Goal: Task Accomplishment & Management: Complete application form

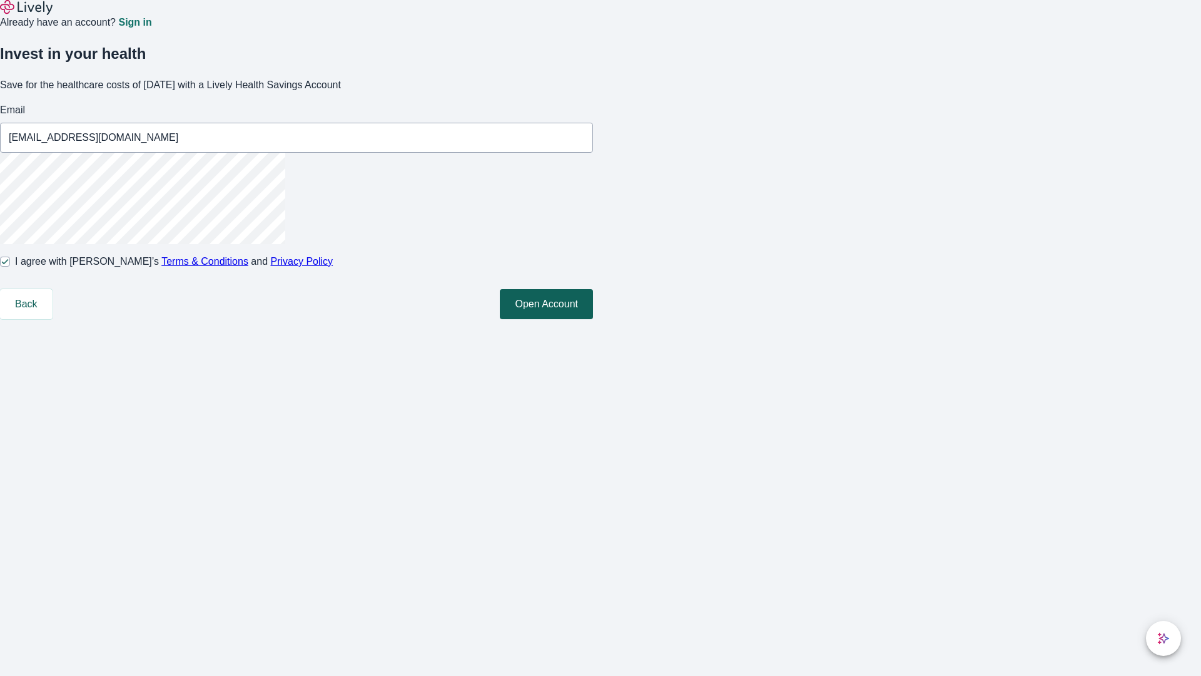
click at [593, 319] on button "Open Account" at bounding box center [546, 304] width 93 height 30
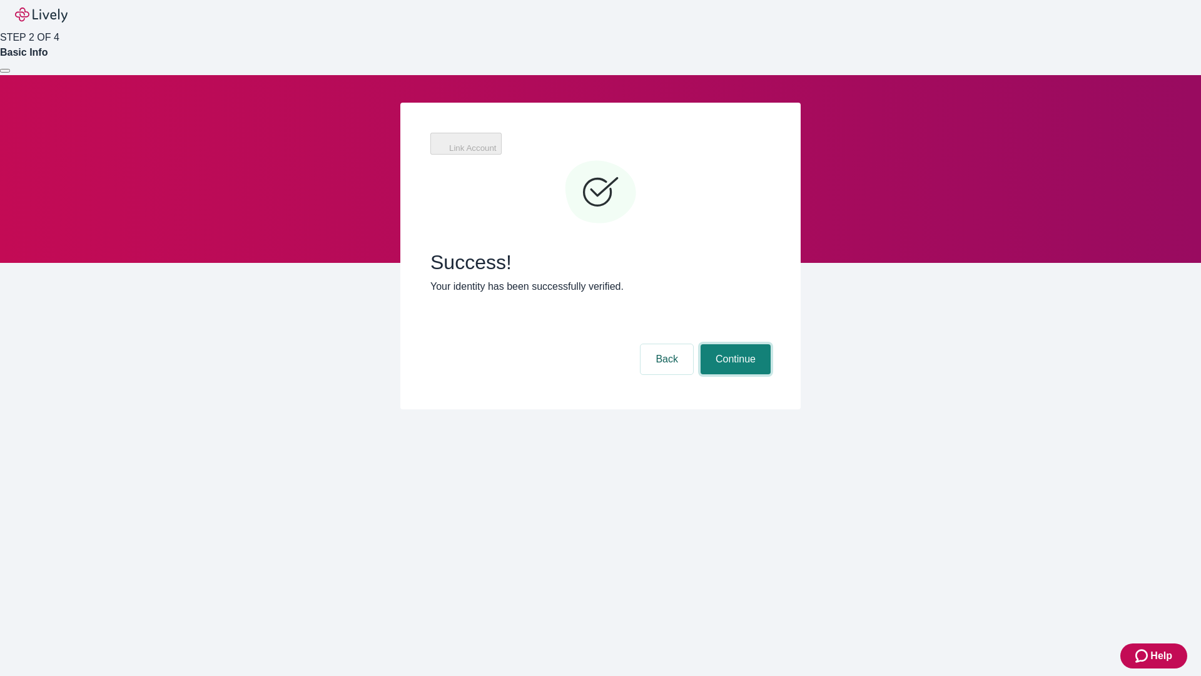
click at [771, 344] on button "Continue" at bounding box center [736, 359] width 70 height 30
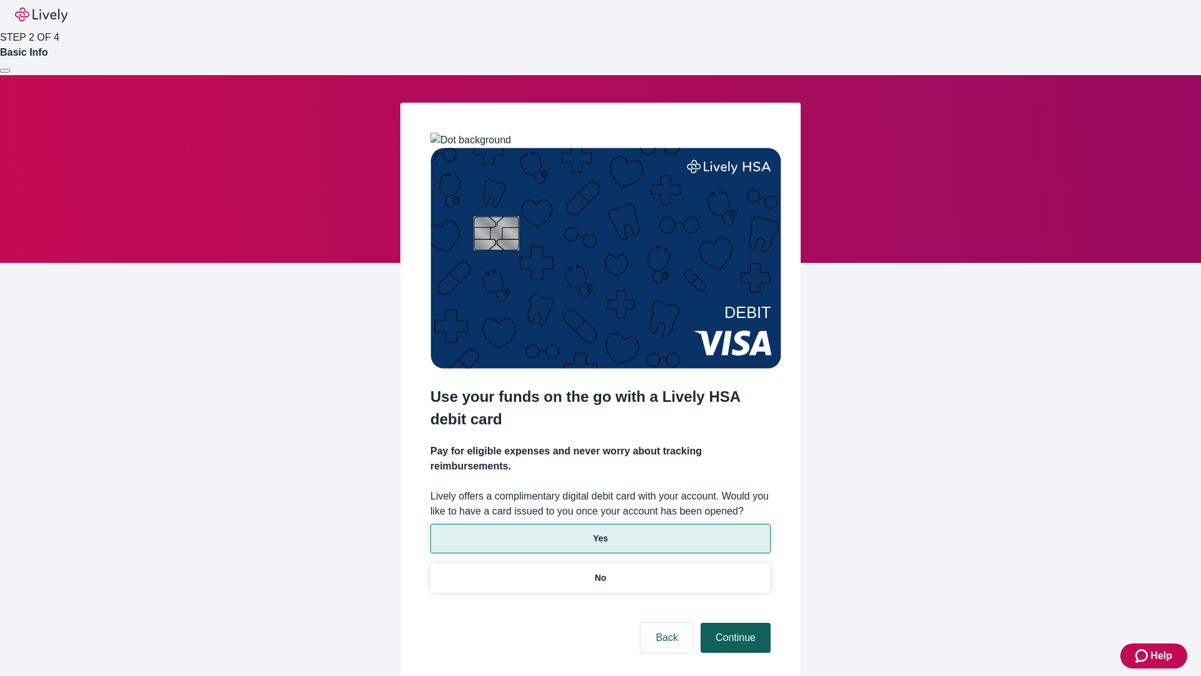
click at [600, 571] on p "No" at bounding box center [601, 577] width 12 height 13
click at [734, 623] on button "Continue" at bounding box center [736, 638] width 70 height 30
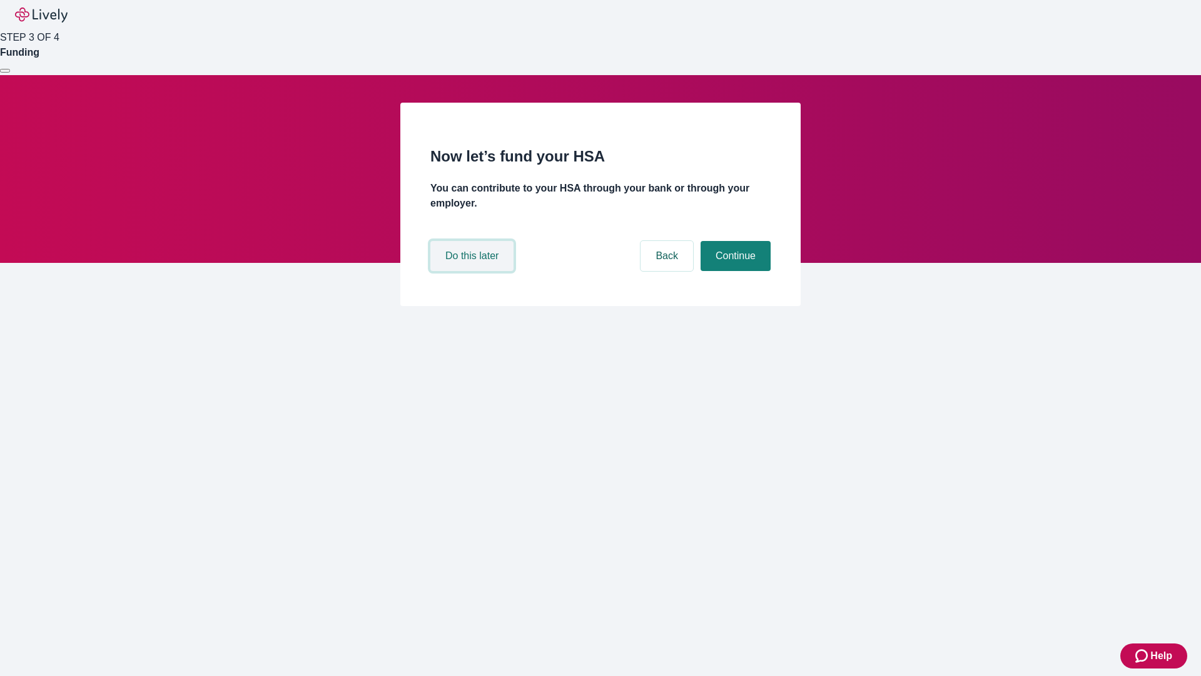
click at [474, 271] on button "Do this later" at bounding box center [471, 256] width 83 height 30
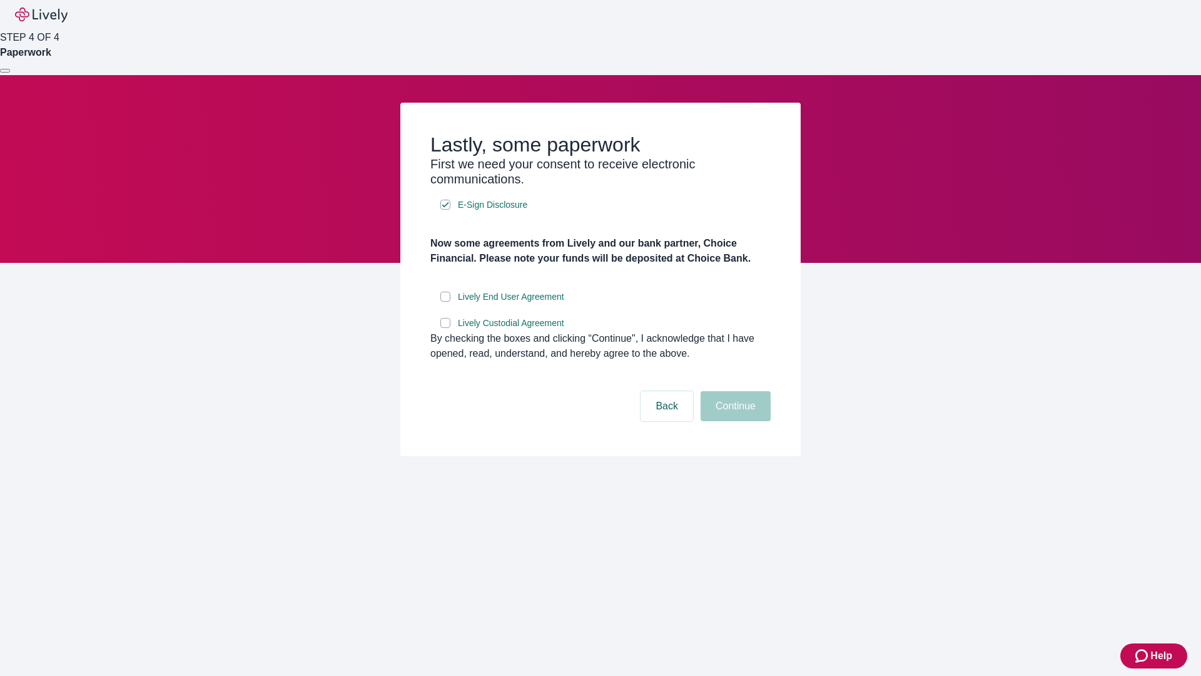
click at [445, 302] on input "Lively End User Agreement" at bounding box center [445, 297] width 10 height 10
checkbox input "true"
click at [445, 328] on input "Lively Custodial Agreement" at bounding box center [445, 323] width 10 height 10
checkbox input "true"
click at [734, 421] on button "Continue" at bounding box center [736, 406] width 70 height 30
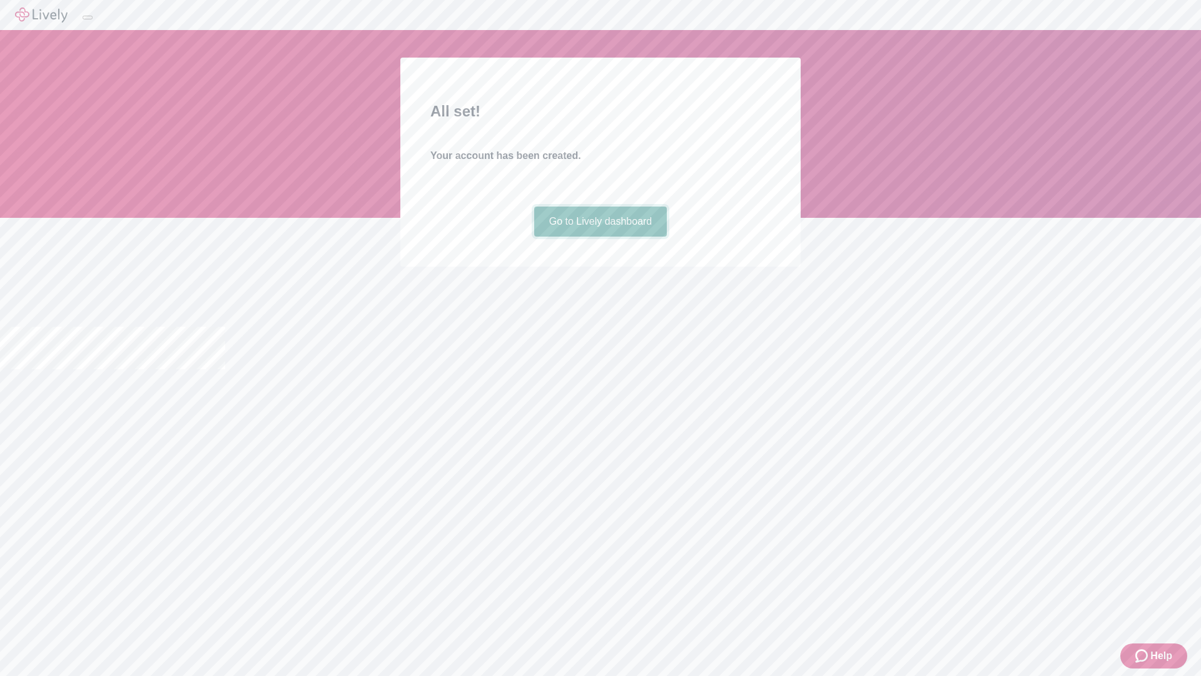
click at [600, 237] on link "Go to Lively dashboard" at bounding box center [600, 221] width 133 height 30
